Goal: Transaction & Acquisition: Purchase product/service

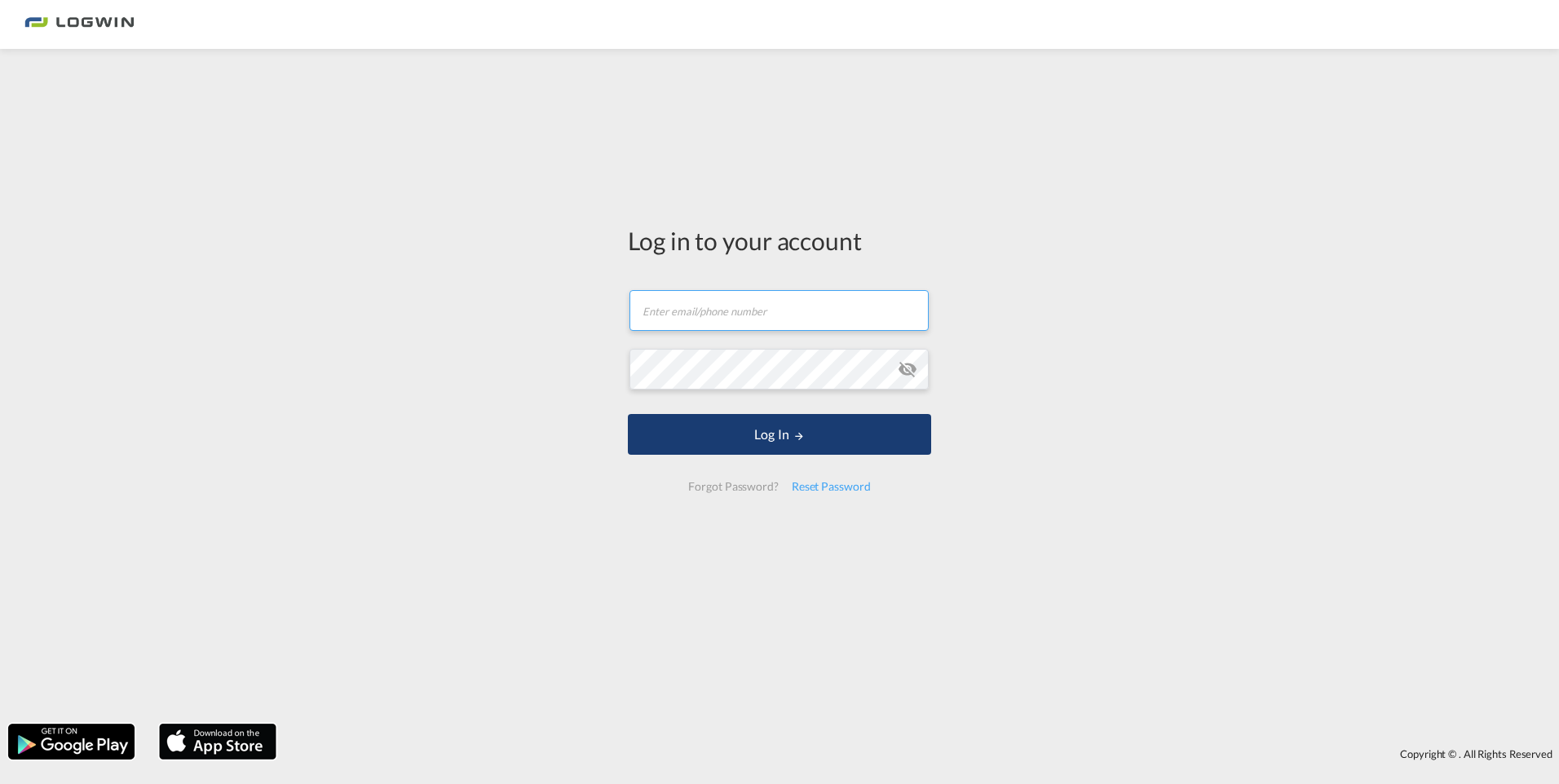
type input "[PERSON_NAME][EMAIL_ADDRESS][DOMAIN_NAME]"
click at [715, 445] on button "Log In" at bounding box center [780, 435] width 304 height 41
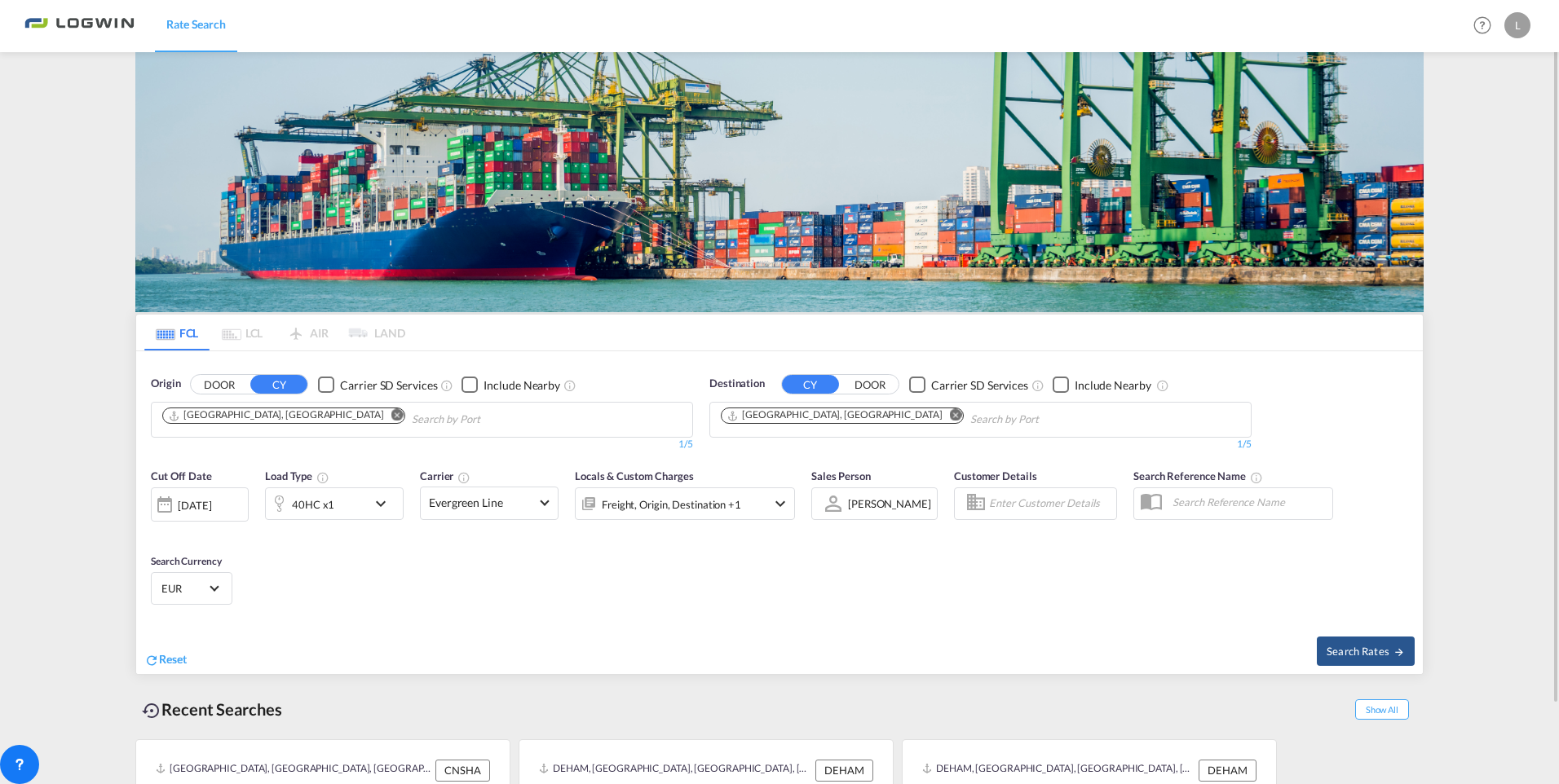
click at [380, 414] on button "Remove" at bounding box center [392, 417] width 25 height 16
click at [949, 415] on md-icon "Remove" at bounding box center [955, 415] width 12 height 12
click at [377, 422] on body "Rate Search Rate Search Help Resources Product Release L My Profile Logout FCL …" at bounding box center [780, 392] width 1559 height 784
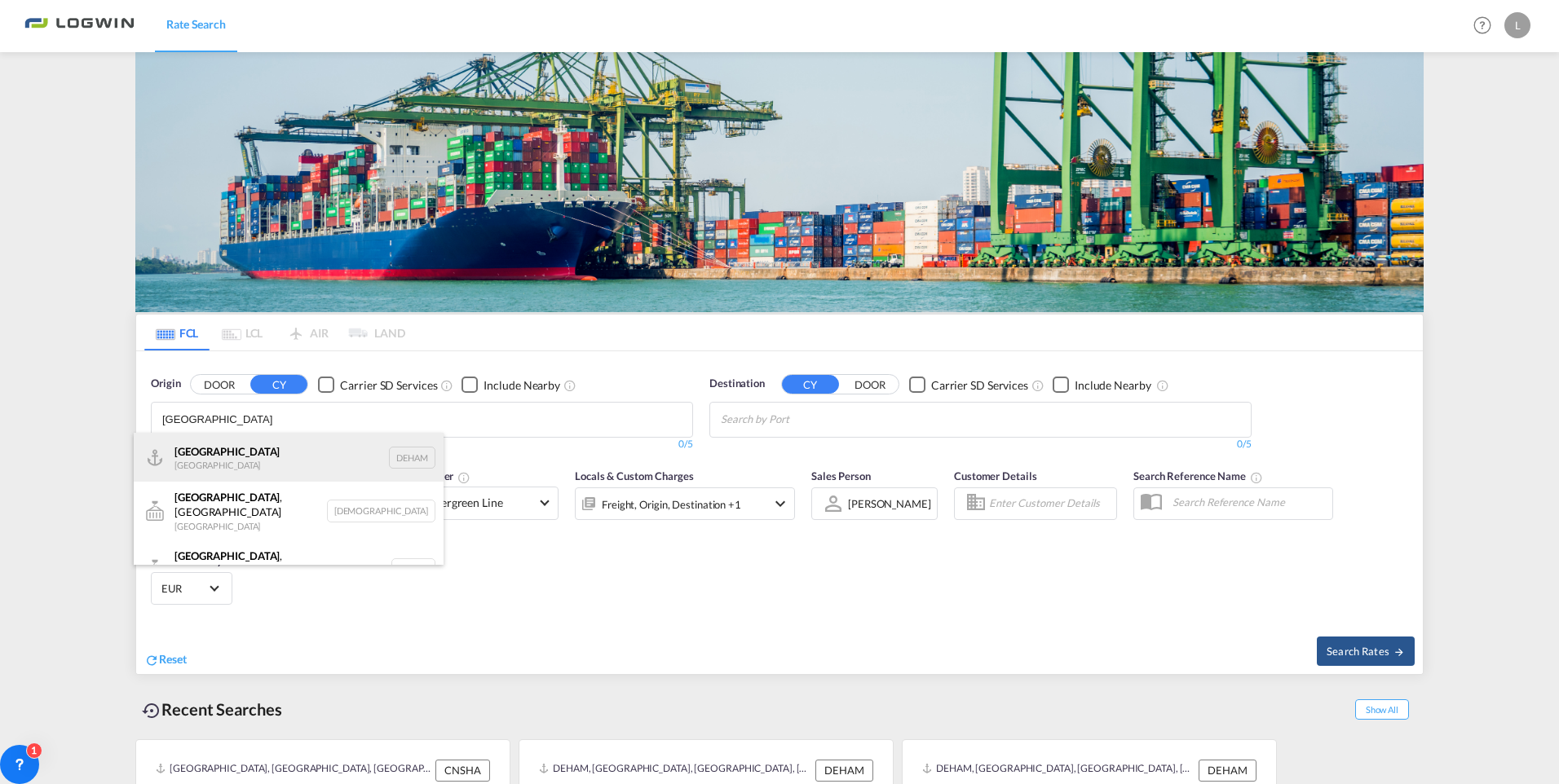
type input "[GEOGRAPHIC_DATA]"
click at [229, 456] on div "[GEOGRAPHIC_DATA] [GEOGRAPHIC_DATA] DEHAM" at bounding box center [289, 458] width 310 height 49
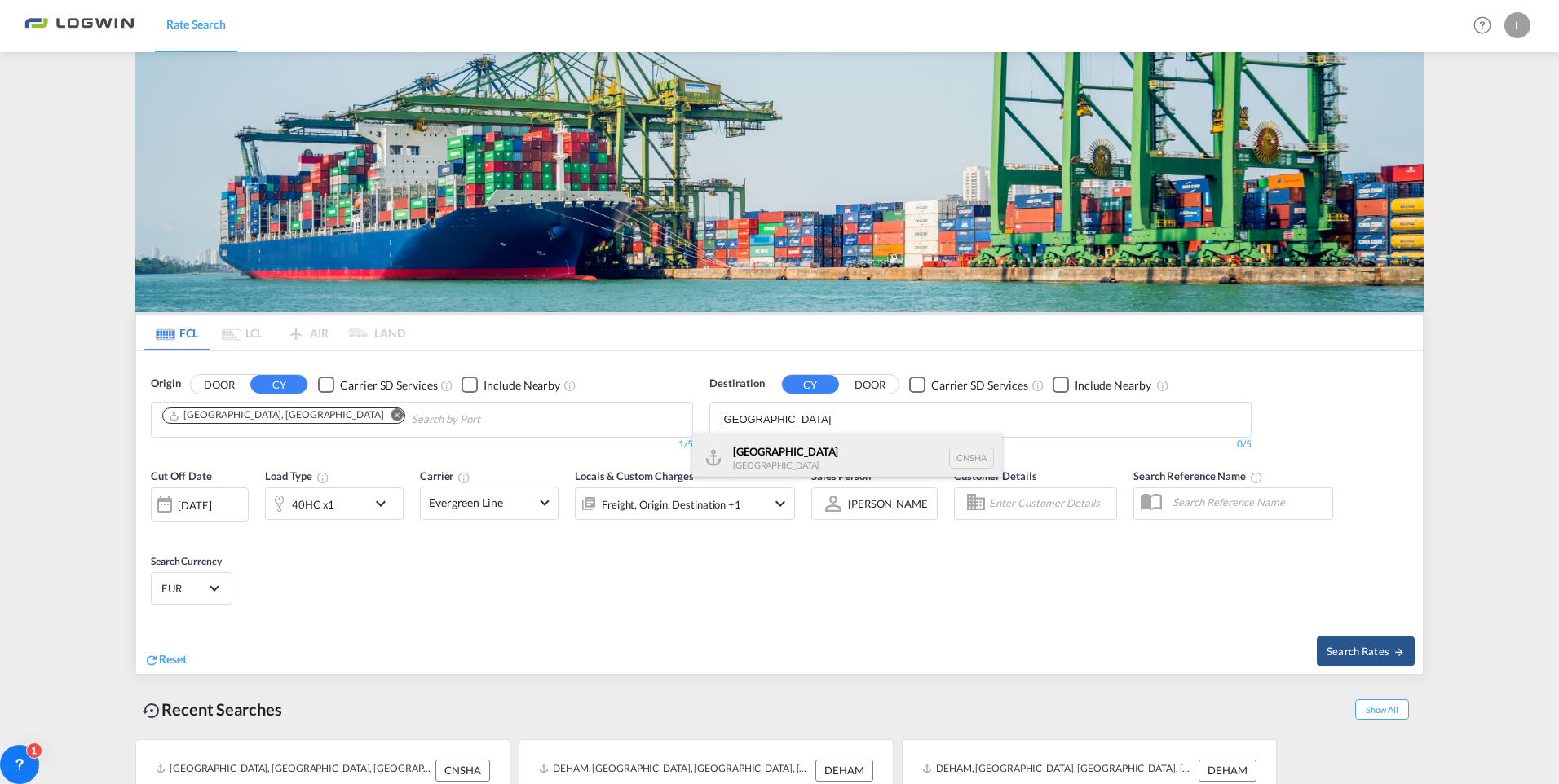
type input "[GEOGRAPHIC_DATA]"
click at [799, 455] on div "Shanghai [GEOGRAPHIC_DATA] [GEOGRAPHIC_DATA]" at bounding box center [847, 458] width 310 height 49
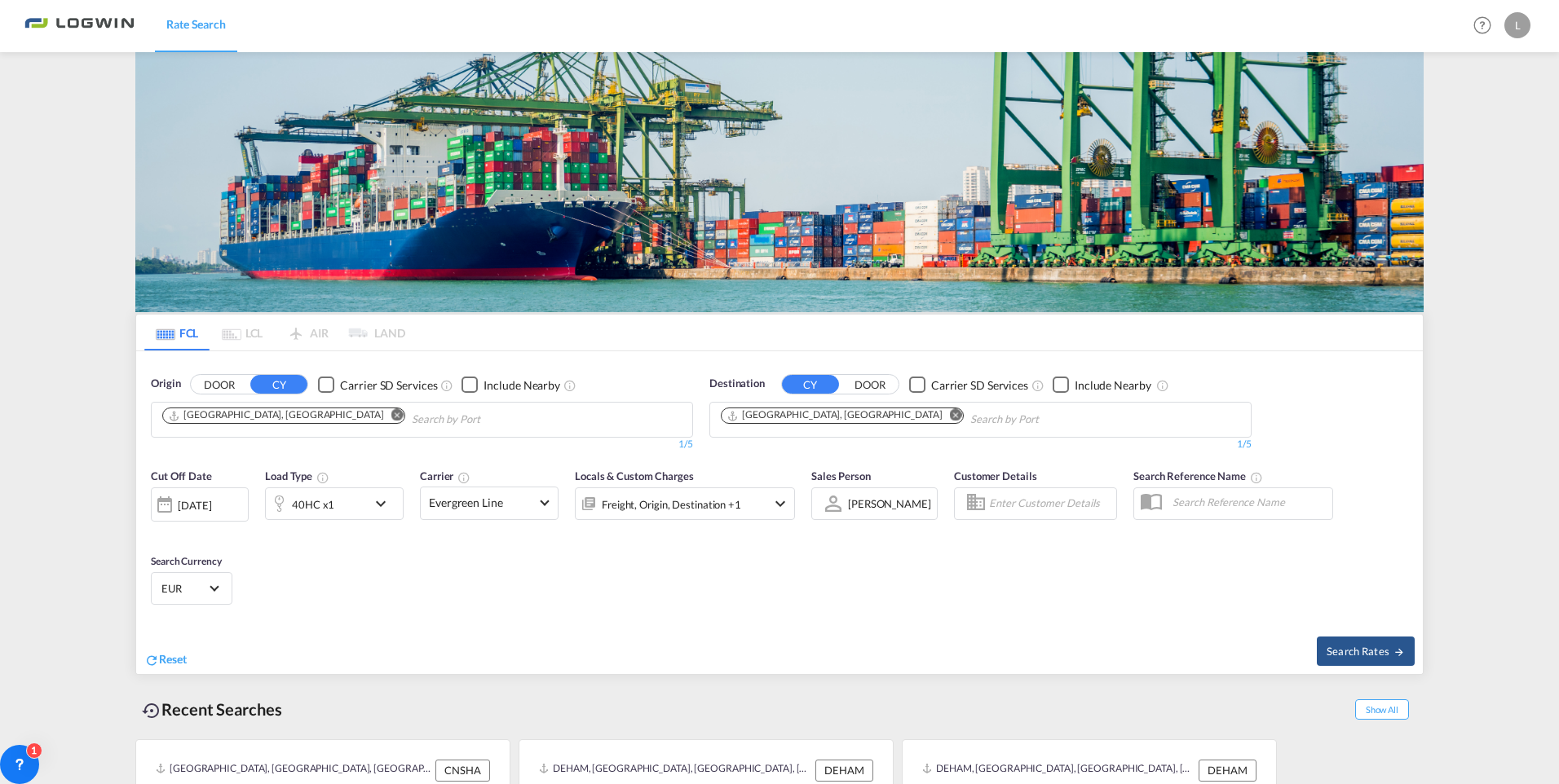
click at [949, 413] on md-icon "Remove" at bounding box center [955, 415] width 12 height 12
click at [803, 426] on input "Chips input." at bounding box center [798, 420] width 155 height 26
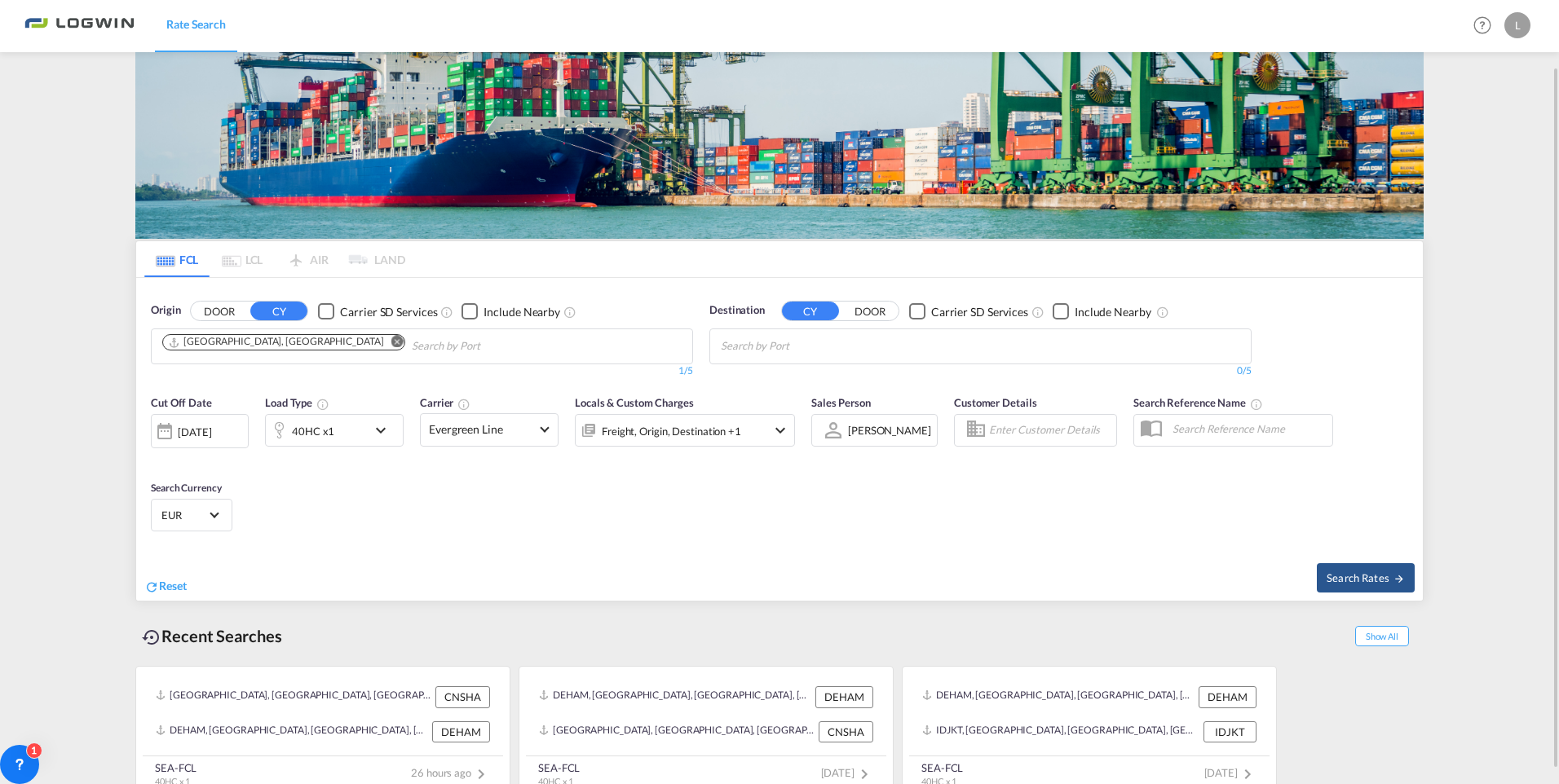
click at [776, 340] on body "Rate Search Rate Search Help Resources Product Release L My Profile Logout FCL …" at bounding box center [780, 392] width 1559 height 784
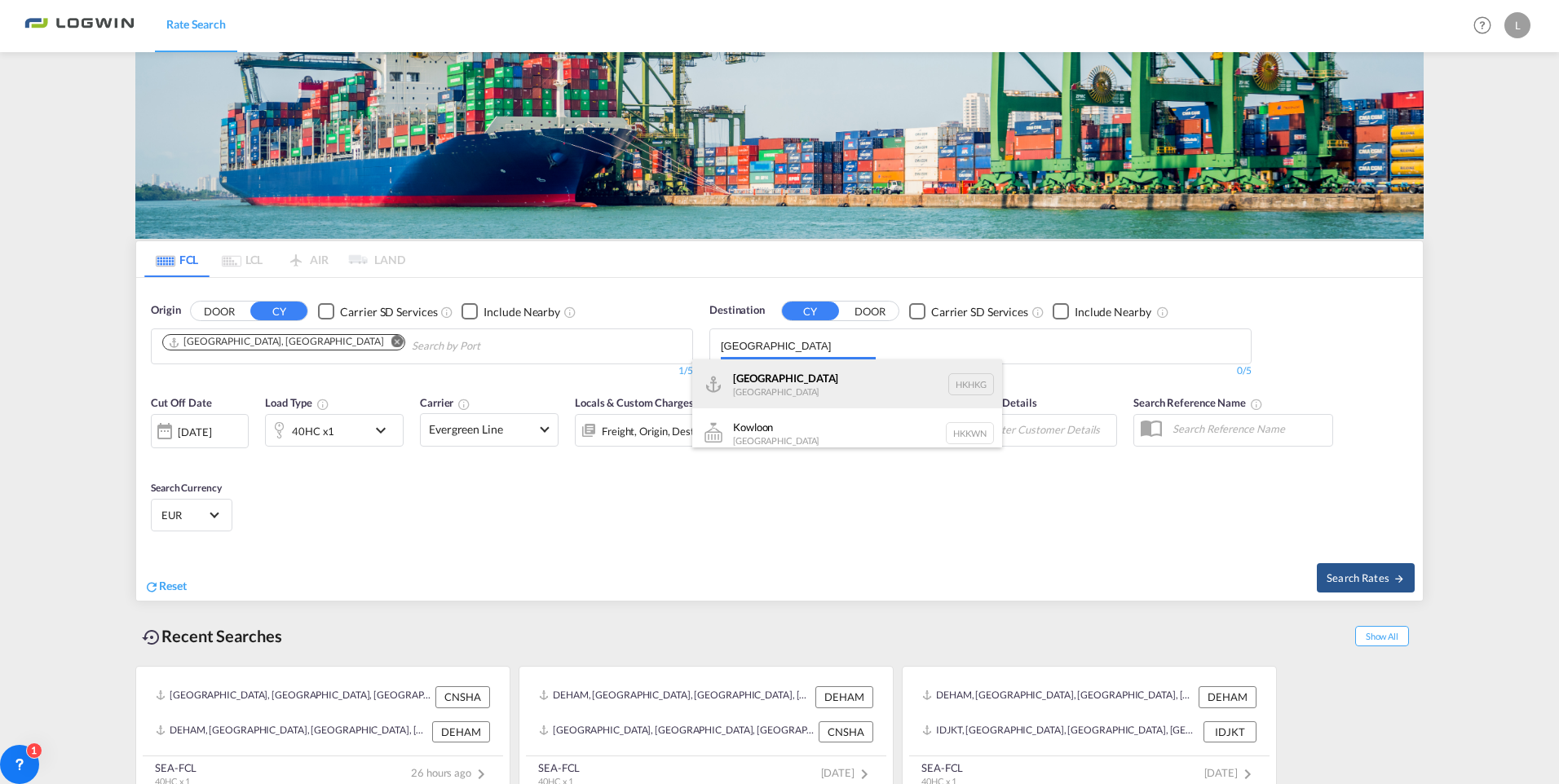
type input "[GEOGRAPHIC_DATA]"
click at [787, 373] on div "[GEOGRAPHIC_DATA] [GEOGRAPHIC_DATA] [GEOGRAPHIC_DATA]" at bounding box center [847, 384] width 310 height 49
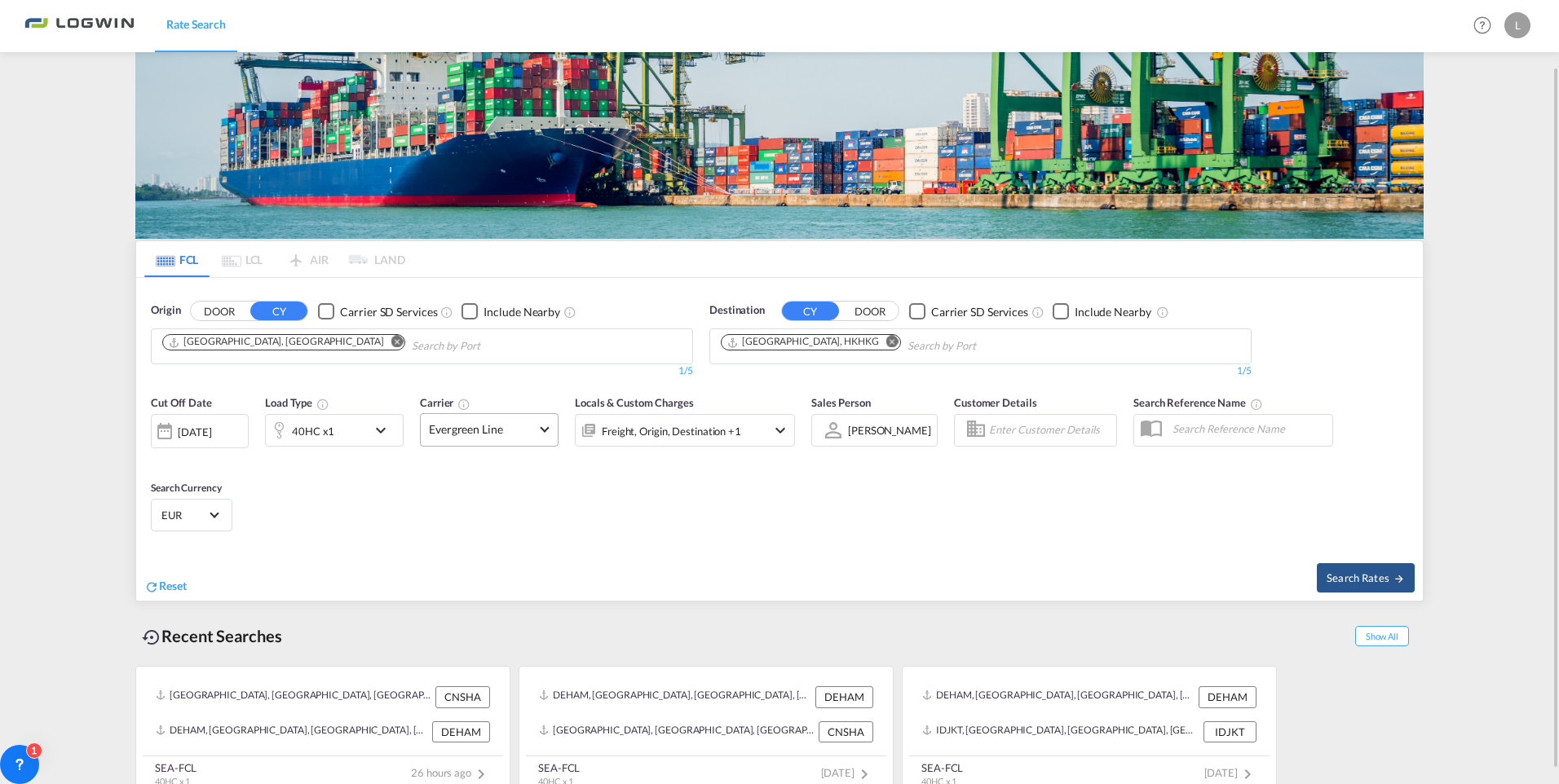
click at [502, 430] on span "Evergreen Line" at bounding box center [482, 430] width 106 height 16
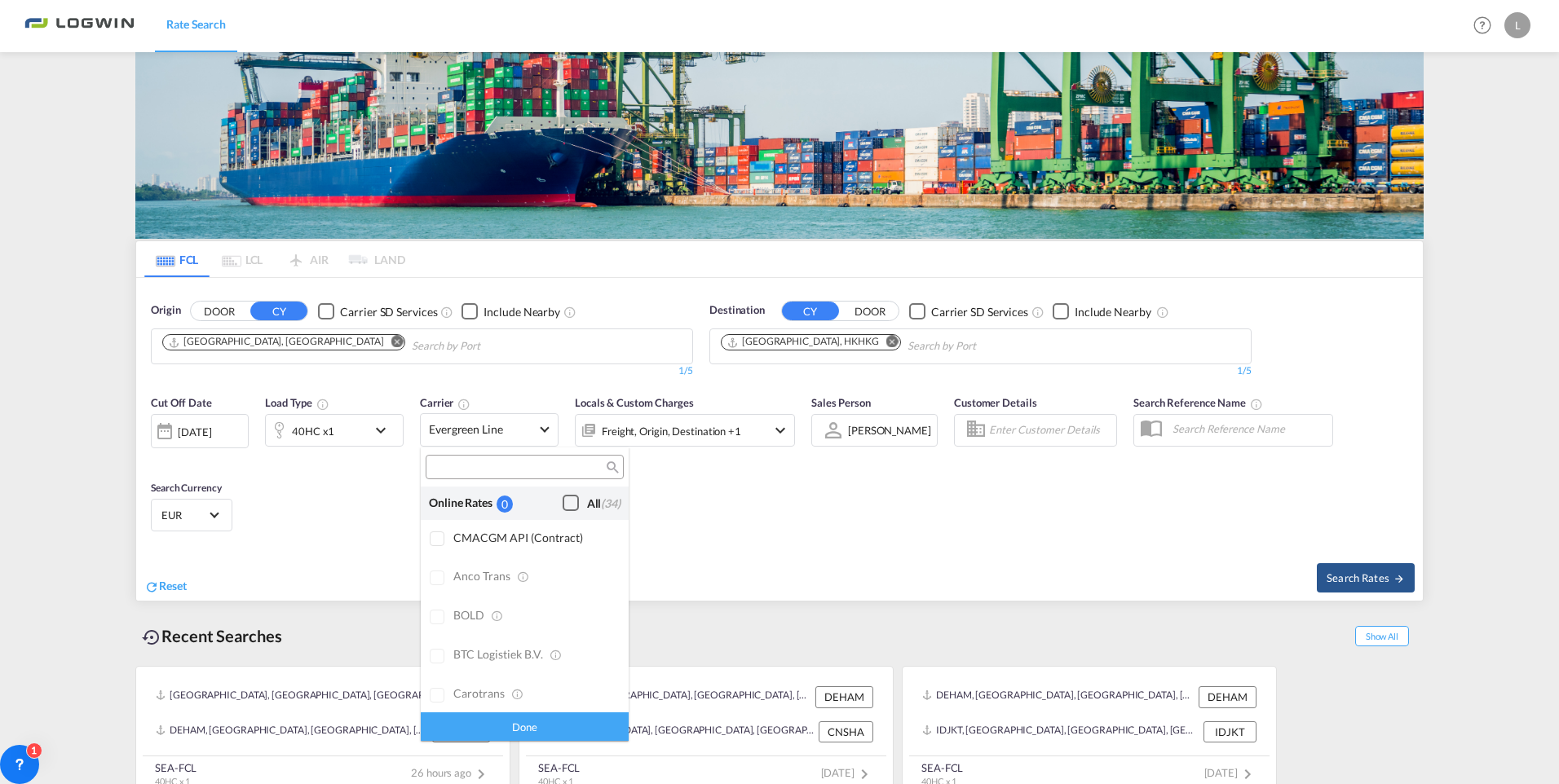
scroll to position [2012, 0]
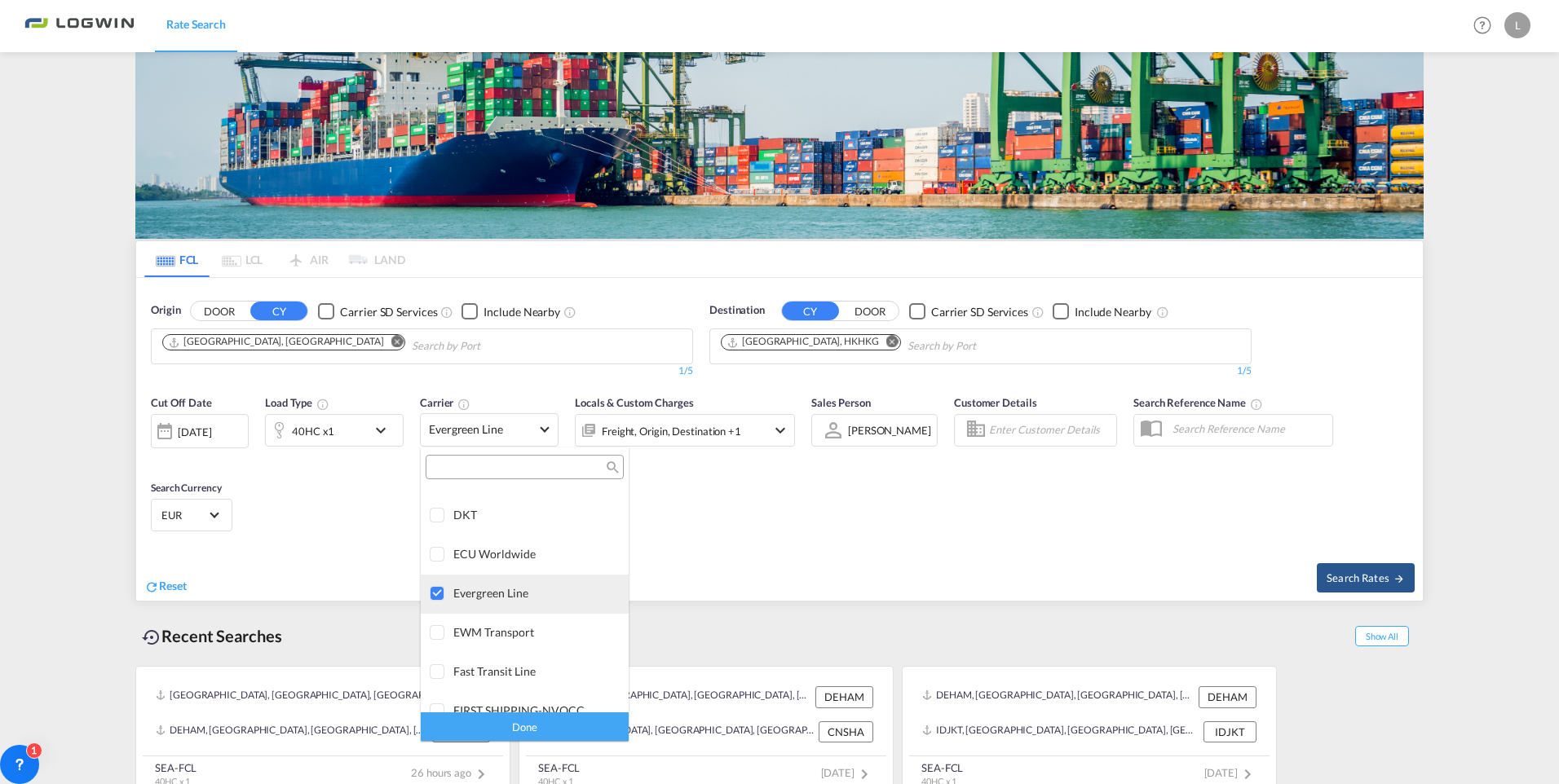
click at [430, 587] on div at bounding box center [438, 594] width 16 height 16
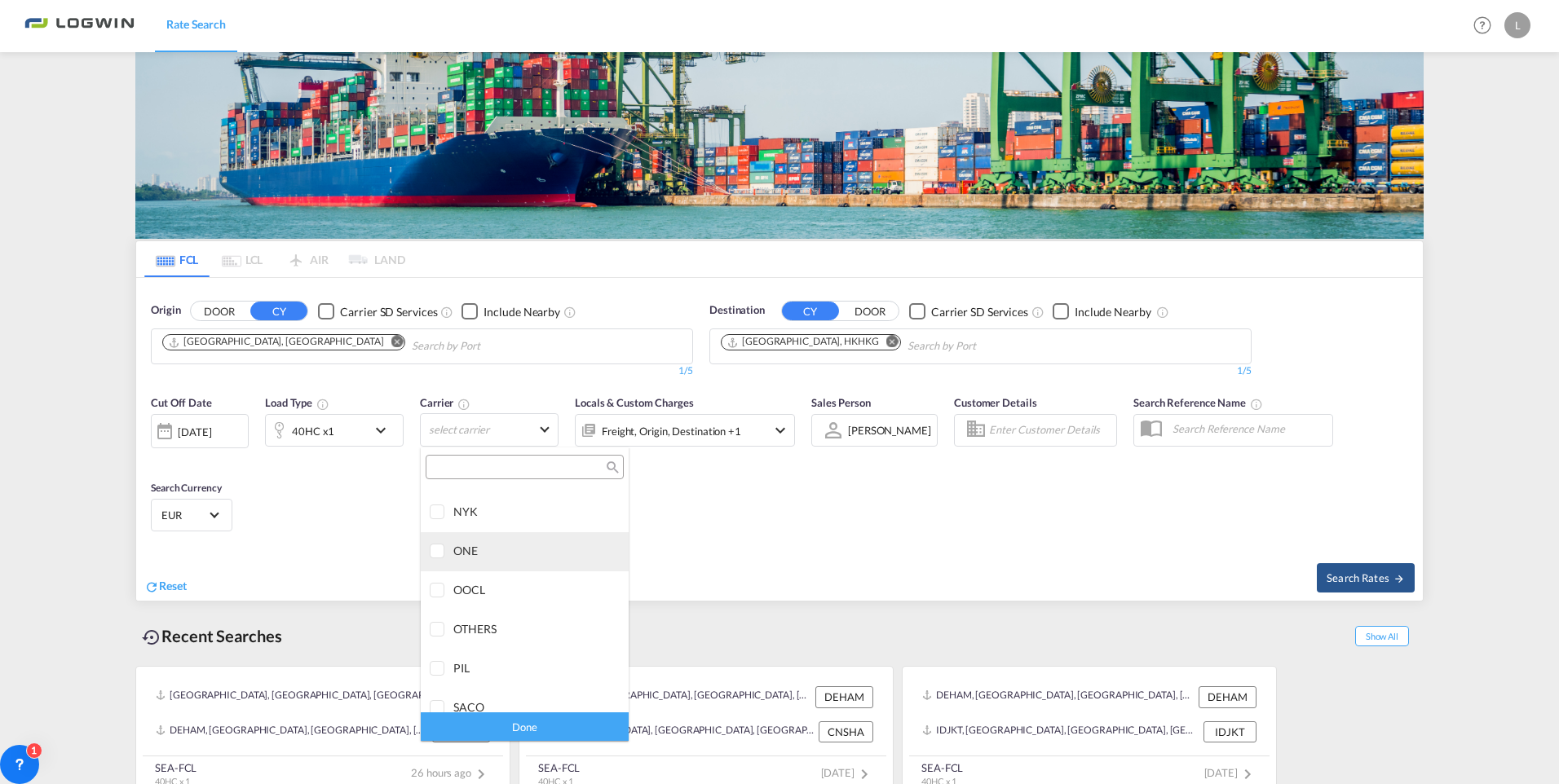
click at [438, 549] on div at bounding box center [438, 552] width 16 height 16
click at [379, 423] on md-backdrop at bounding box center [780, 392] width 1559 height 784
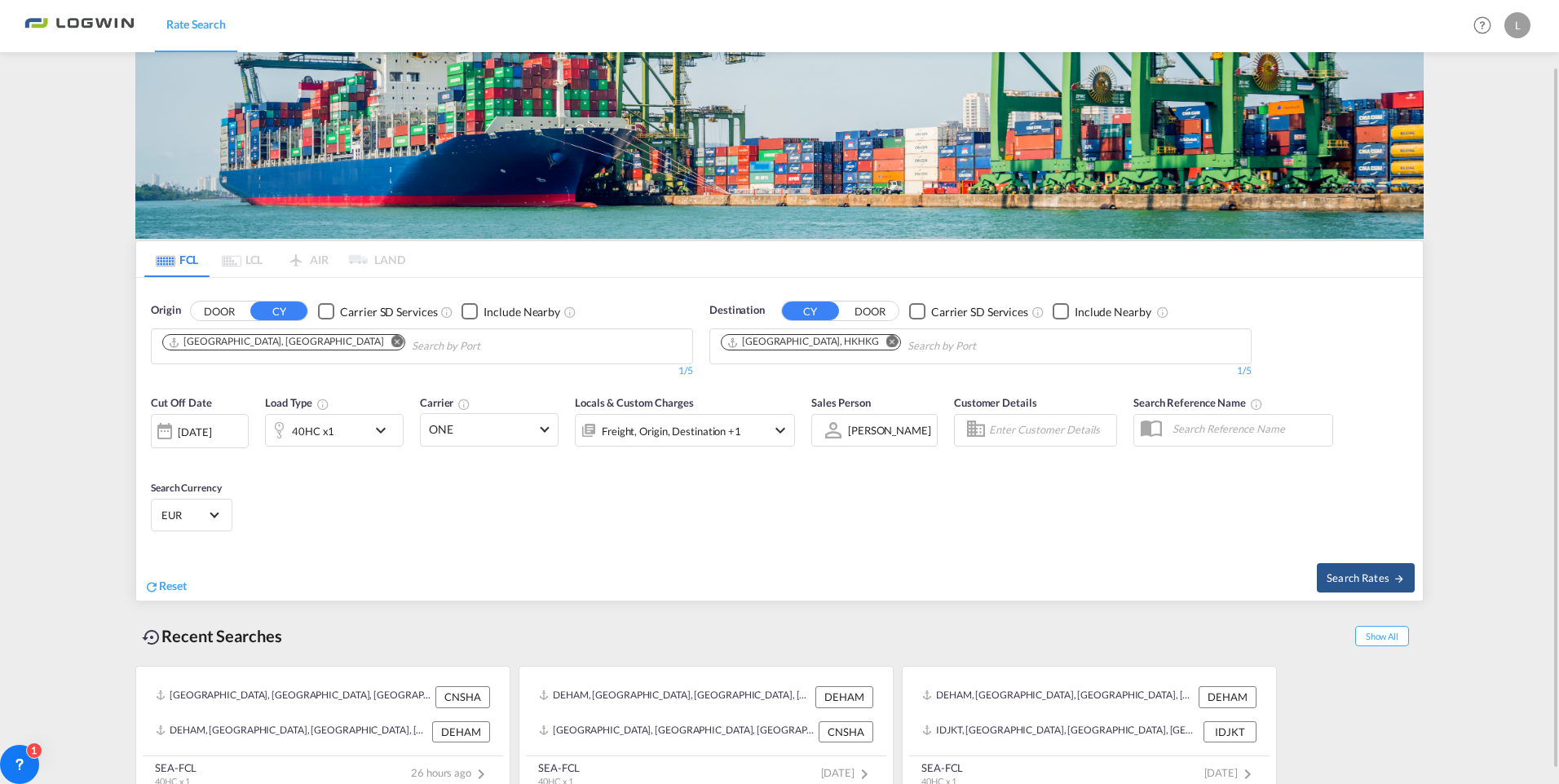
click at [373, 430] on md-icon "icon-chevron-down" at bounding box center [385, 431] width 28 height 20
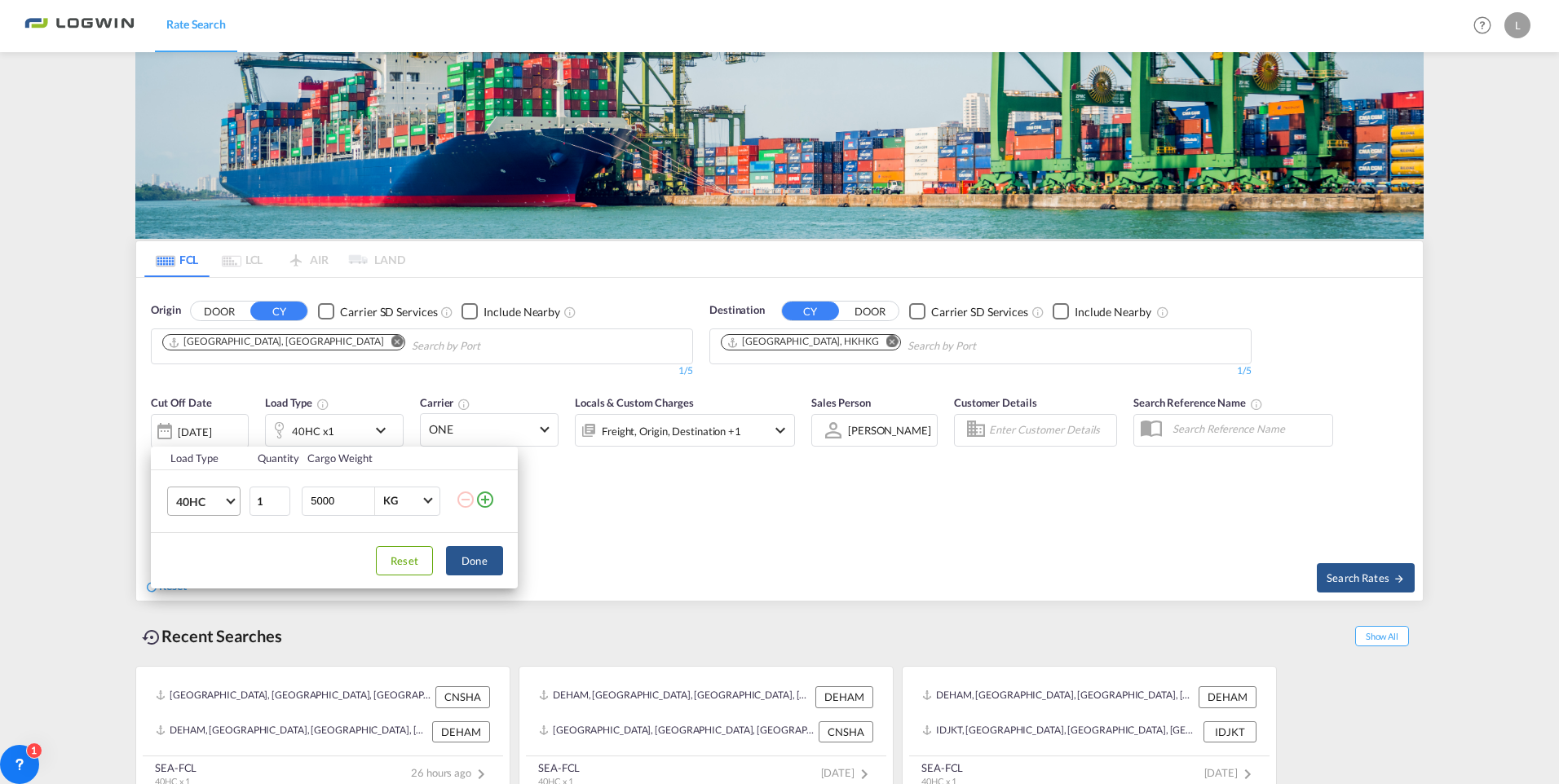
click at [230, 505] on md-select-value "40HC" at bounding box center [207, 501] width 65 height 28
click at [220, 432] on md-option "20GP" at bounding box center [218, 423] width 111 height 39
click at [491, 563] on button "Done" at bounding box center [474, 561] width 57 height 30
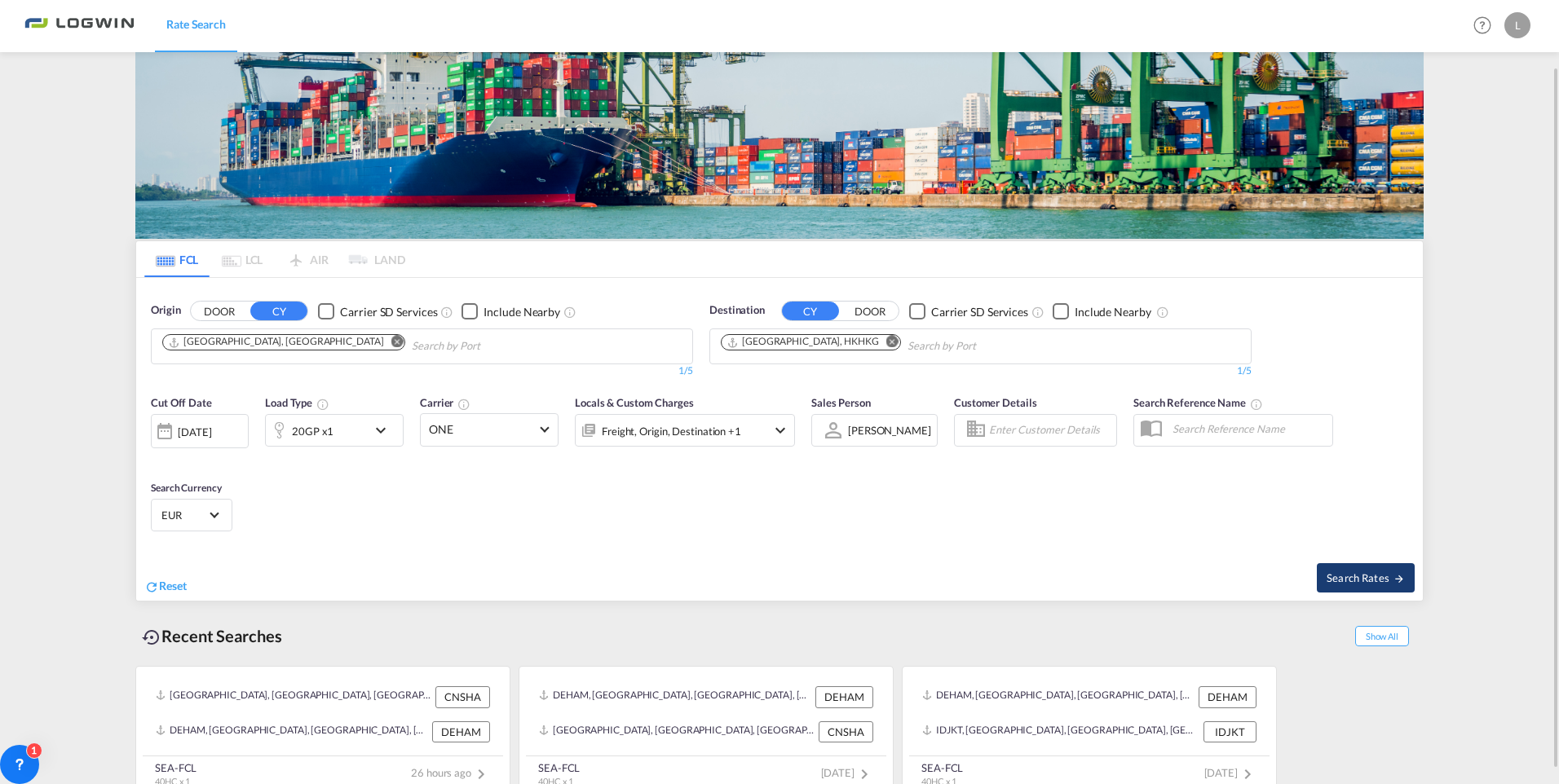
click at [1361, 576] on span "Search Rates" at bounding box center [1365, 577] width 78 height 13
type input "DEHAM to HKHKG / [DATE]"
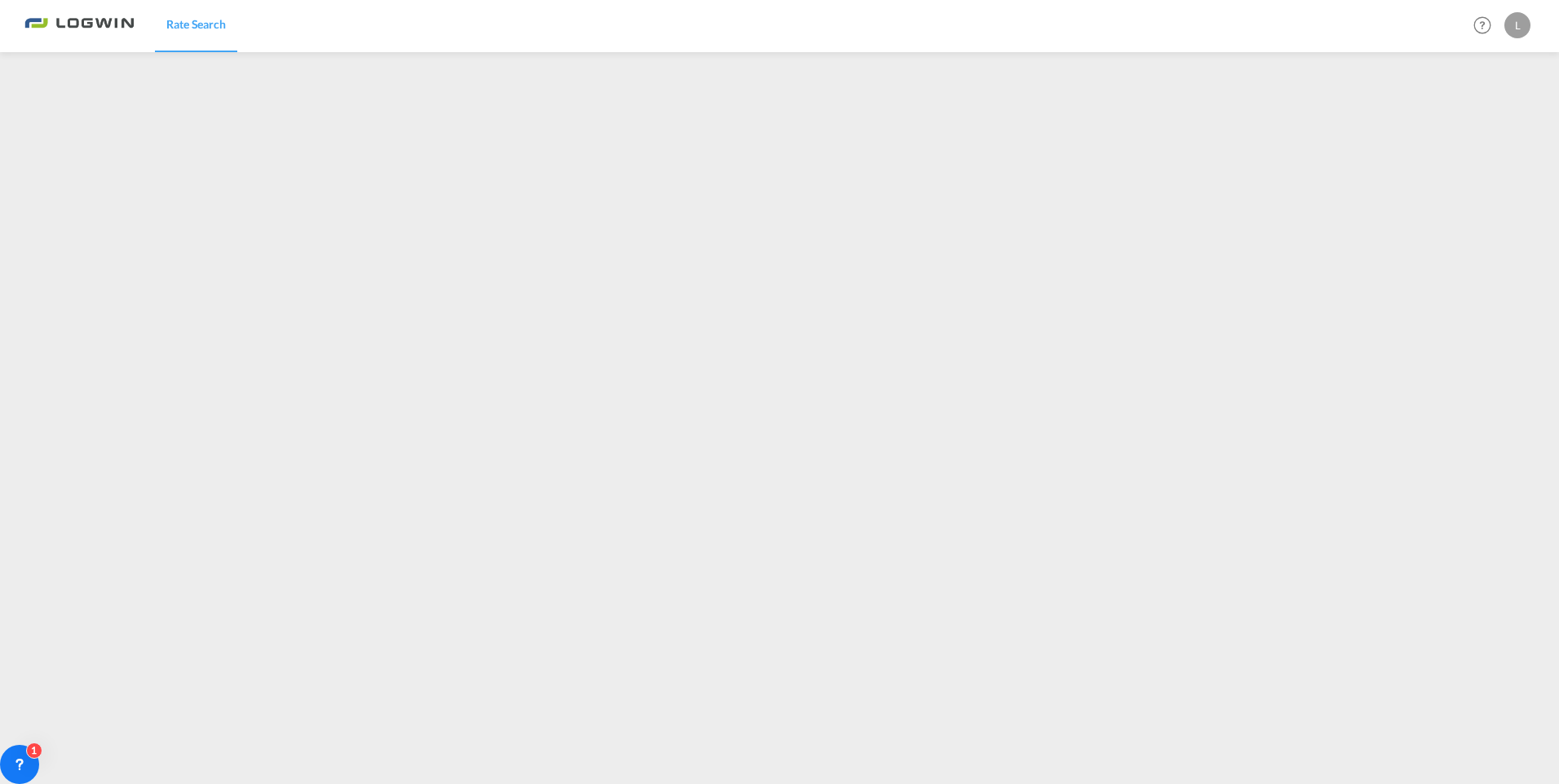
click at [1502, 25] on div at bounding box center [1486, 26] width 36 height 30
click at [1516, 34] on md-backdrop at bounding box center [780, 392] width 1559 height 784
click at [1517, 21] on div "L" at bounding box center [1517, 25] width 26 height 26
click at [1489, 130] on button "Logout" at bounding box center [1497, 125] width 106 height 33
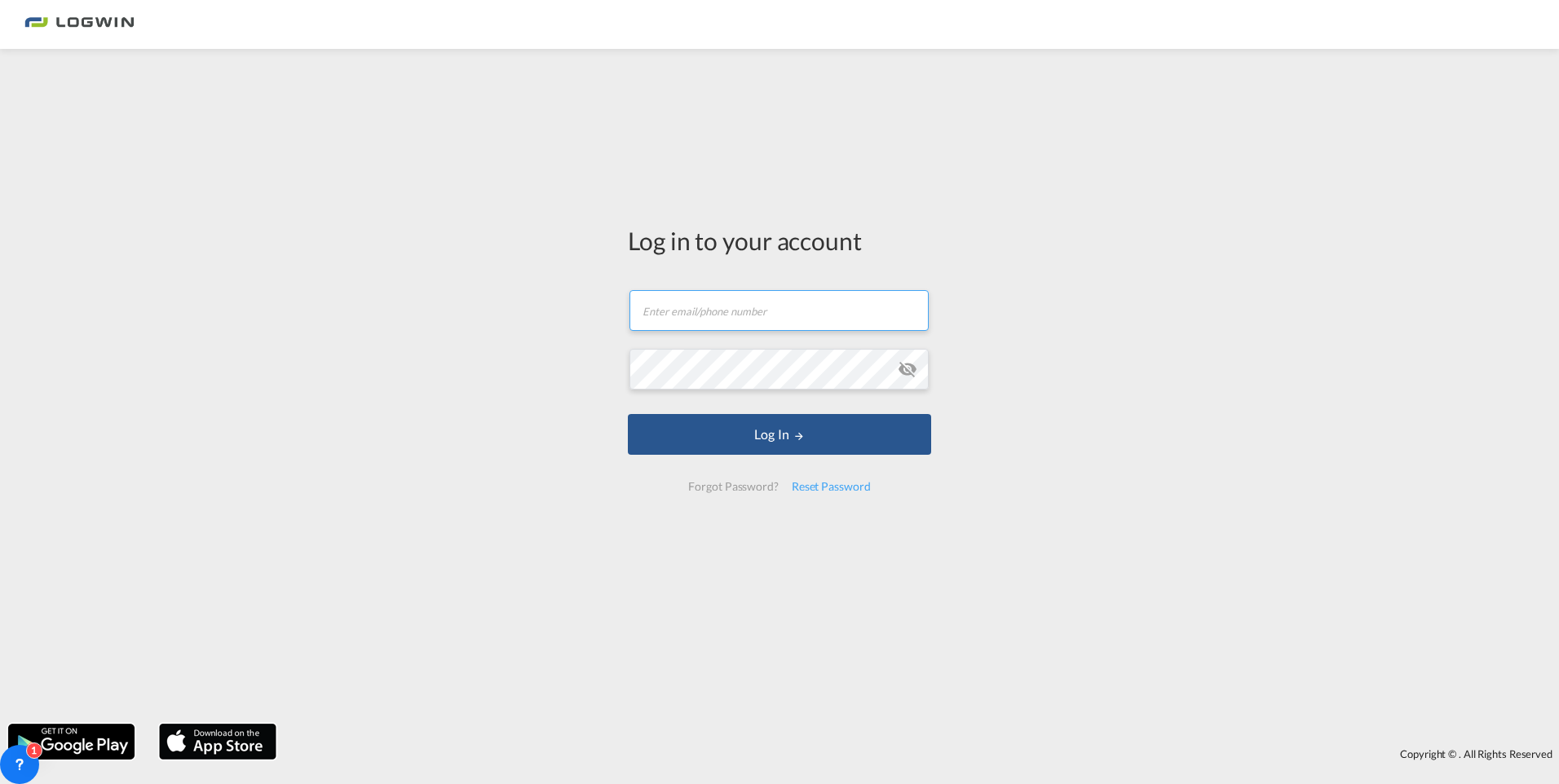
type input "[PERSON_NAME][EMAIL_ADDRESS][DOMAIN_NAME]"
